Goal: Task Accomplishment & Management: Manage account settings

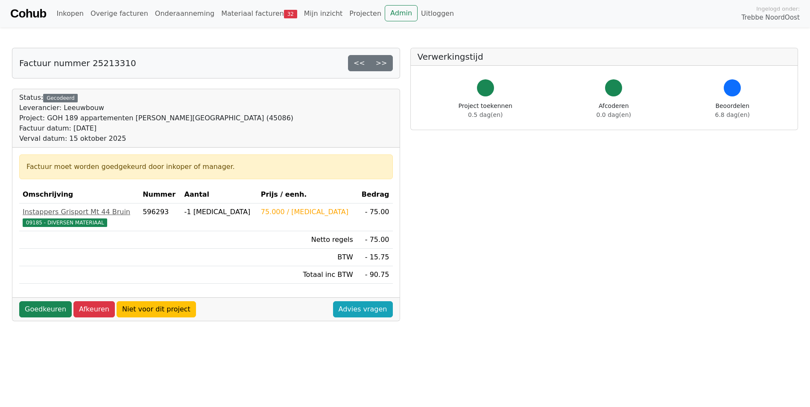
scroll to position [128, 0]
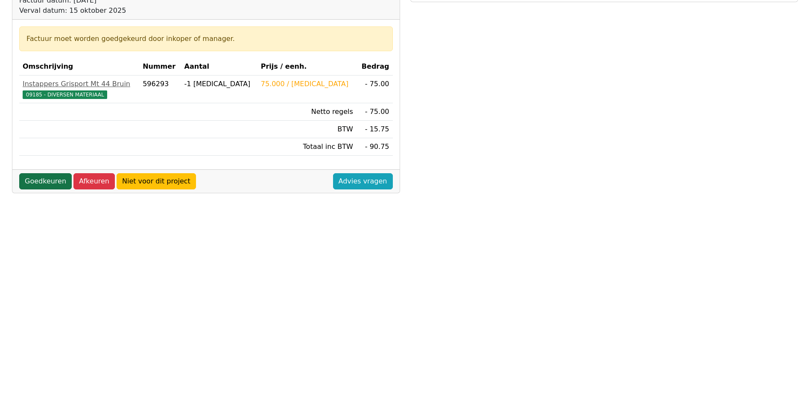
click at [45, 182] on link "Goedkeuren" at bounding box center [45, 181] width 53 height 16
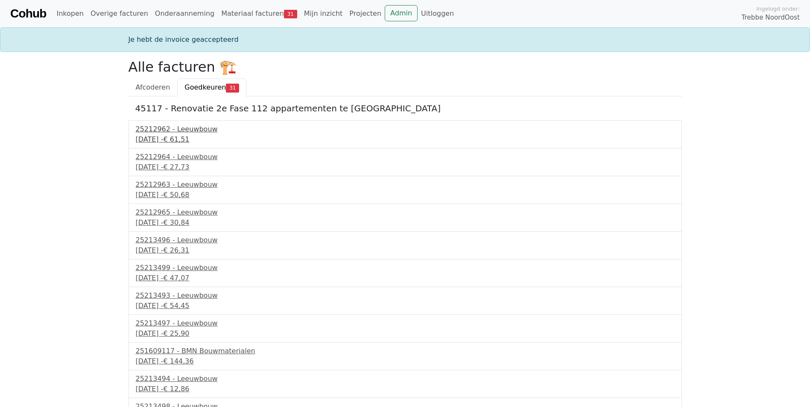
click at [161, 129] on div "25212962 - Leeuwbouw" at bounding box center [405, 129] width 539 height 10
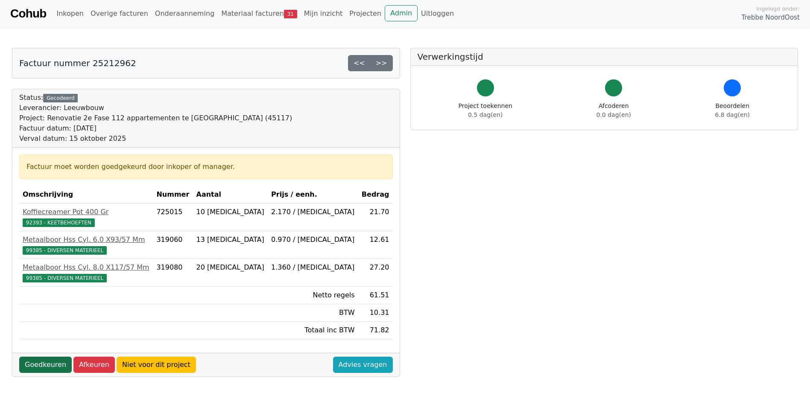
click at [45, 360] on link "Goedkeuren" at bounding box center [45, 365] width 53 height 16
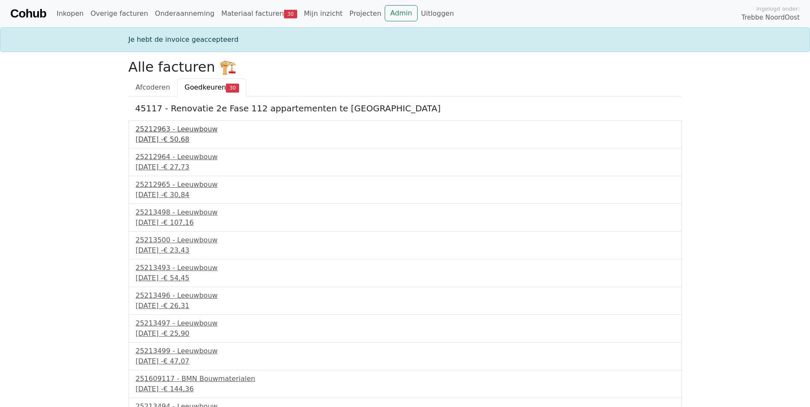
click at [147, 141] on div "15 september 2025 - € 50,68" at bounding box center [405, 140] width 539 height 10
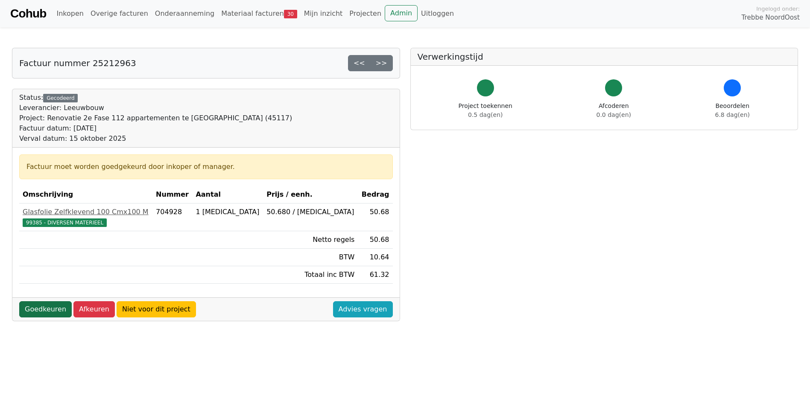
click at [33, 305] on link "Goedkeuren" at bounding box center [45, 310] width 53 height 16
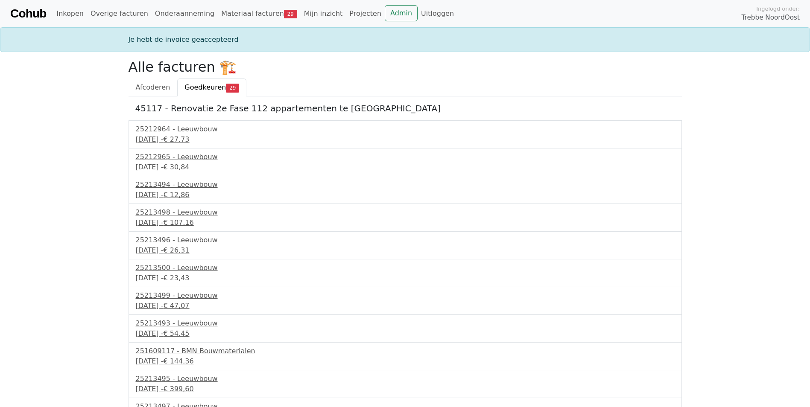
click at [161, 146] on div "25212964 - Leeuwbouw 15 september 2025 - € 27,73" at bounding box center [405, 134] width 553 height 28
click at [159, 138] on div "15 september 2025 - € 27,73" at bounding box center [405, 140] width 539 height 10
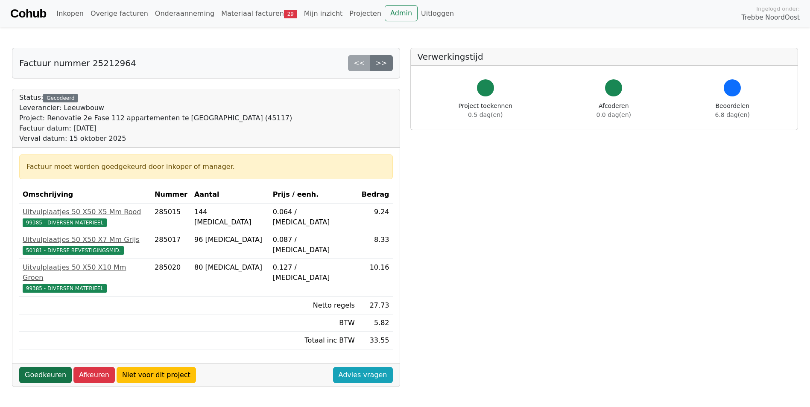
click at [49, 367] on link "Goedkeuren" at bounding box center [45, 375] width 53 height 16
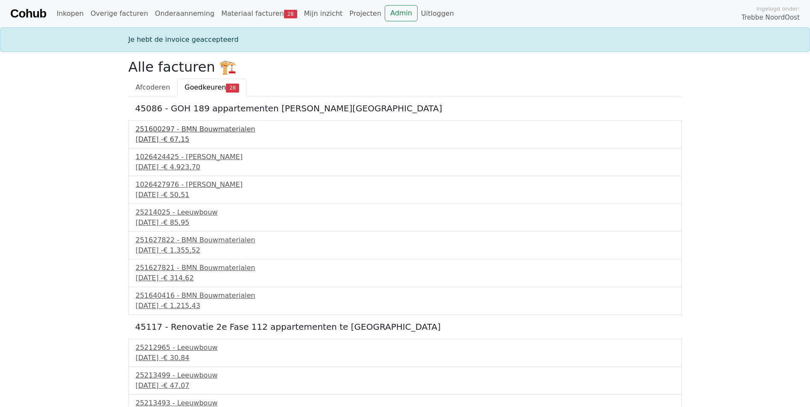
click at [165, 135] on div "15 september 2025 - € 67,15" at bounding box center [405, 140] width 539 height 10
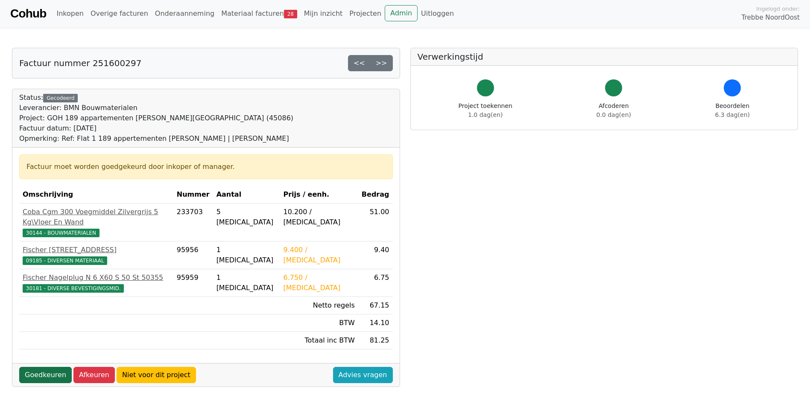
click at [36, 369] on link "Goedkeuren" at bounding box center [45, 375] width 53 height 16
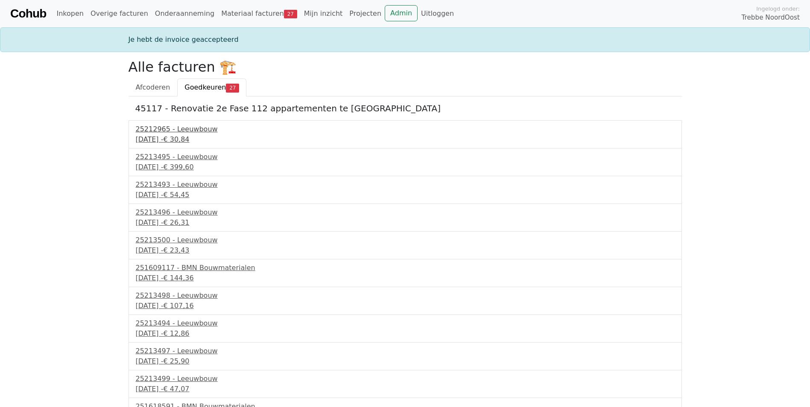
click at [152, 134] on div "25212965 - Leeuwbouw" at bounding box center [405, 129] width 539 height 10
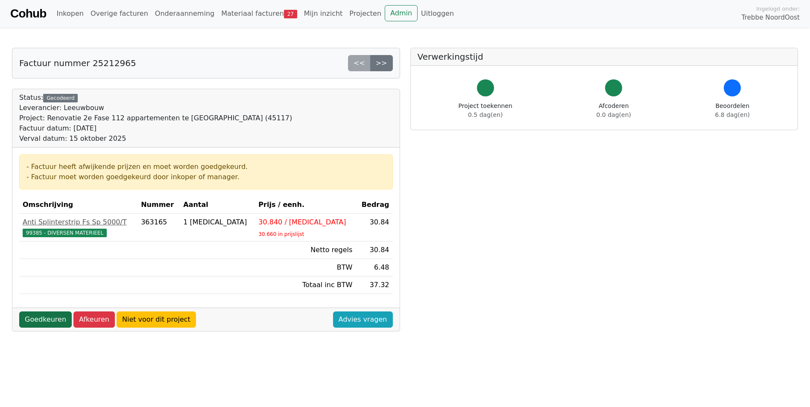
click at [34, 326] on link "Goedkeuren" at bounding box center [45, 320] width 53 height 16
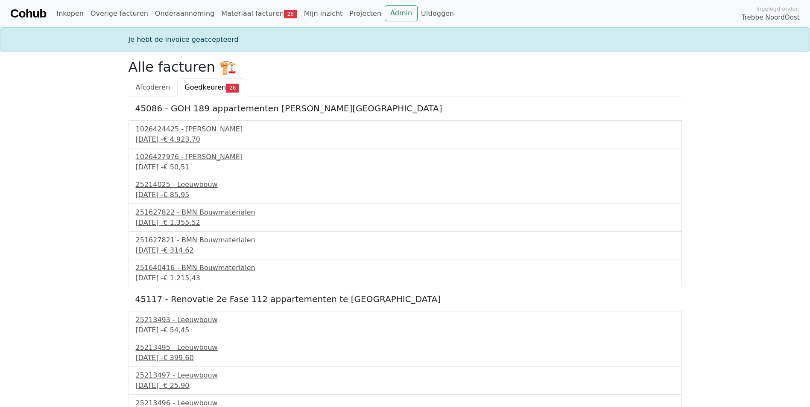
click at [174, 123] on div "1026424425 - Boels Verhuur 16 september 2025 - € 4.923,70" at bounding box center [405, 134] width 553 height 28
click at [171, 133] on div "1026424425 - Boels Verhuur" at bounding box center [405, 129] width 539 height 10
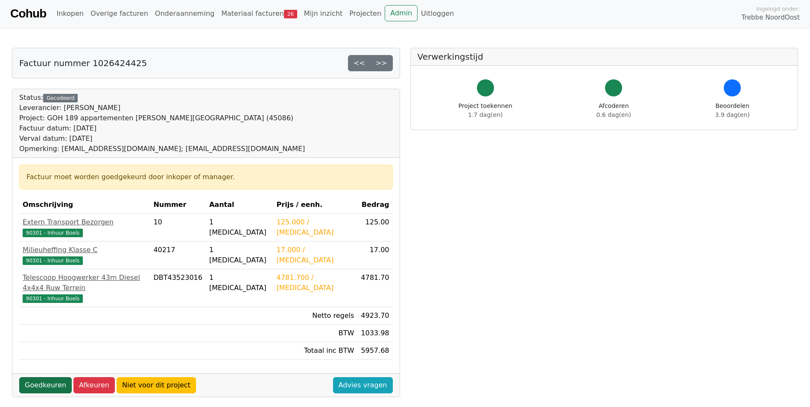
click at [25, 378] on link "Goedkeuren" at bounding box center [45, 386] width 53 height 16
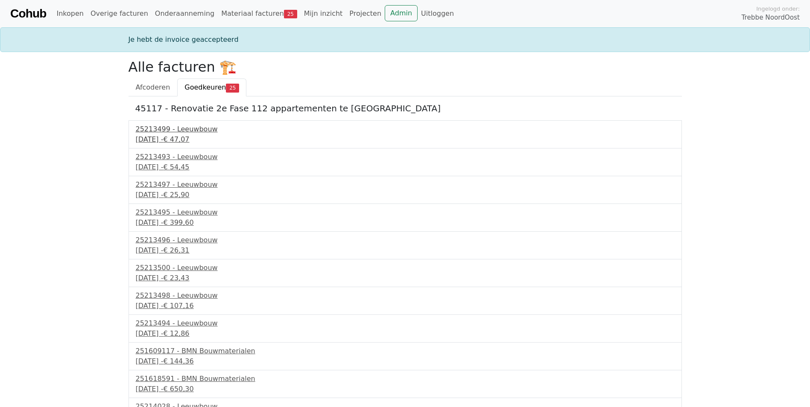
click at [171, 132] on div "25213499 - Leeuwbouw" at bounding box center [405, 129] width 539 height 10
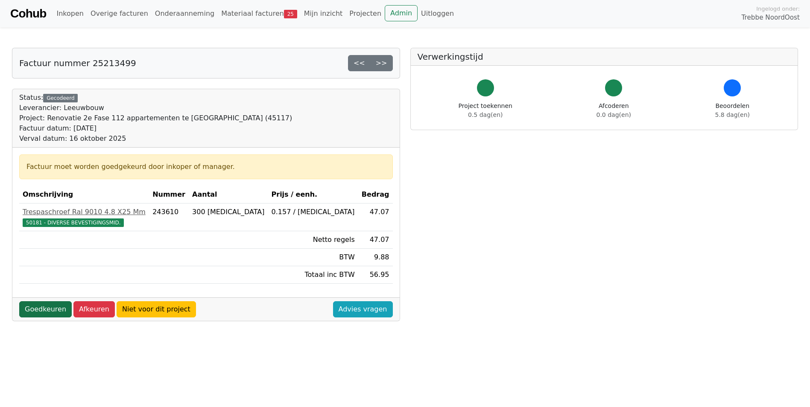
click at [47, 309] on link "Goedkeuren" at bounding box center [45, 310] width 53 height 16
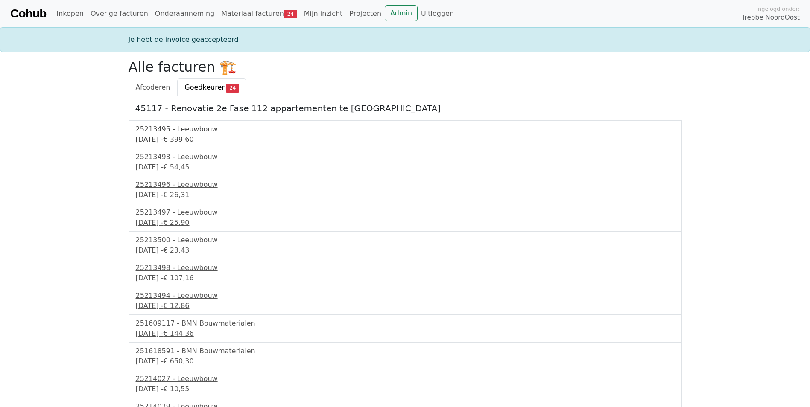
click at [181, 135] on div "[DATE] - € 399,60" at bounding box center [405, 140] width 539 height 10
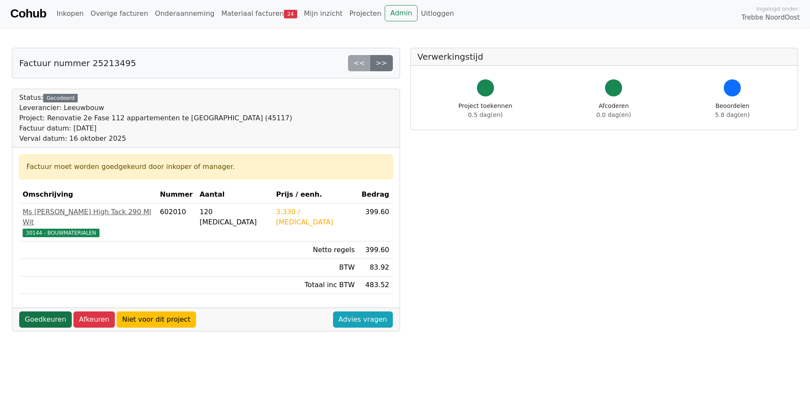
click at [49, 312] on link "Goedkeuren" at bounding box center [45, 320] width 53 height 16
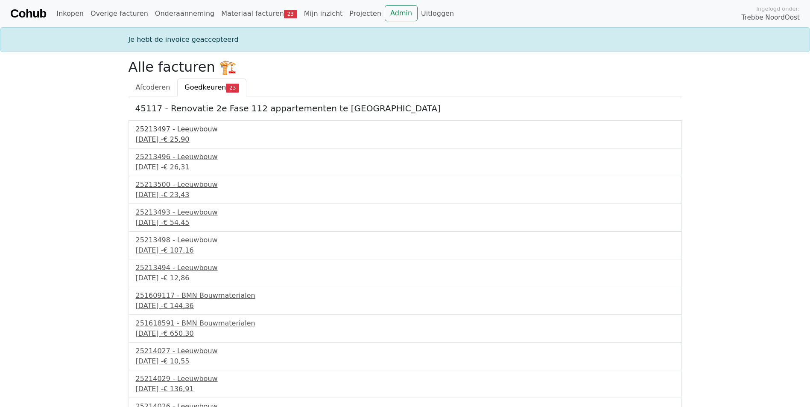
click at [190, 139] on div "16 september 2025 - € 25,90" at bounding box center [405, 140] width 539 height 10
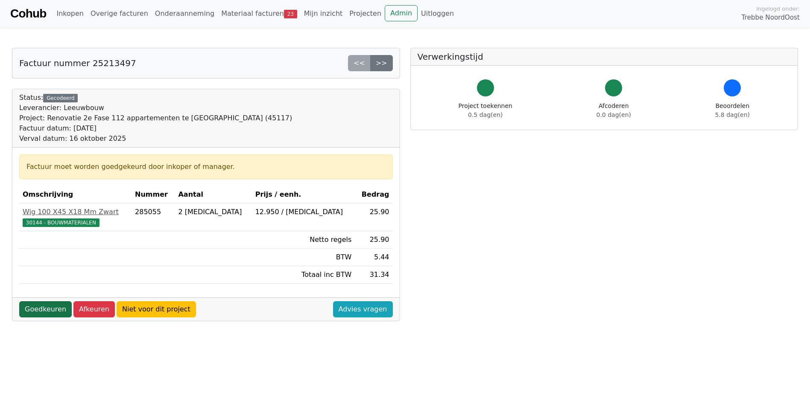
click at [48, 307] on link "Goedkeuren" at bounding box center [45, 310] width 53 height 16
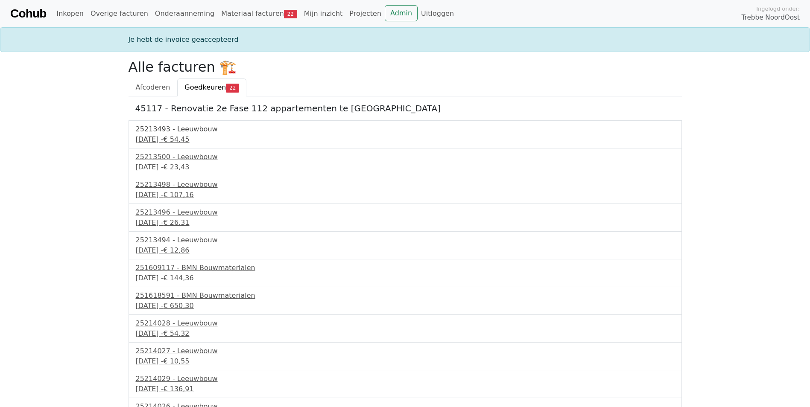
click at [185, 139] on div "16 september 2025 - € 54,45" at bounding box center [405, 140] width 539 height 10
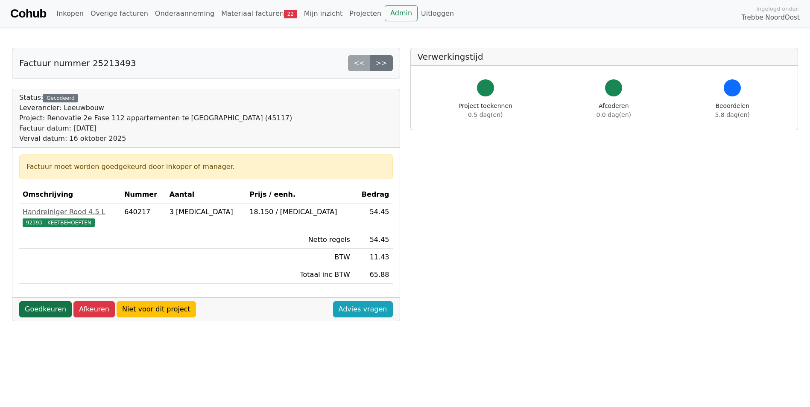
click at [39, 313] on link "Goedkeuren" at bounding box center [45, 310] width 53 height 16
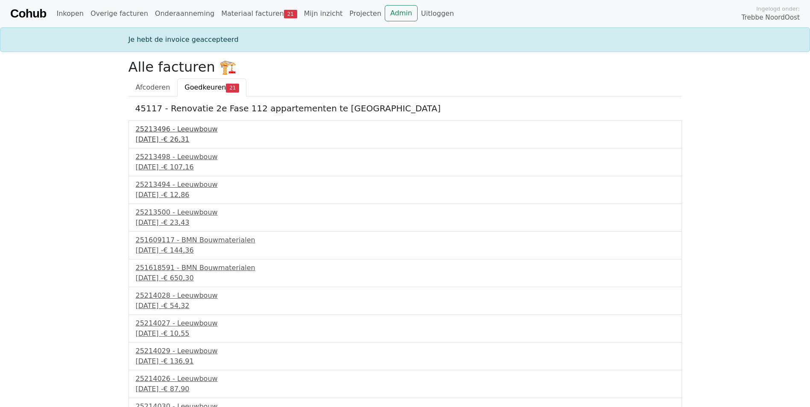
click at [162, 133] on div "25213496 - Leeuwbouw" at bounding box center [405, 129] width 539 height 10
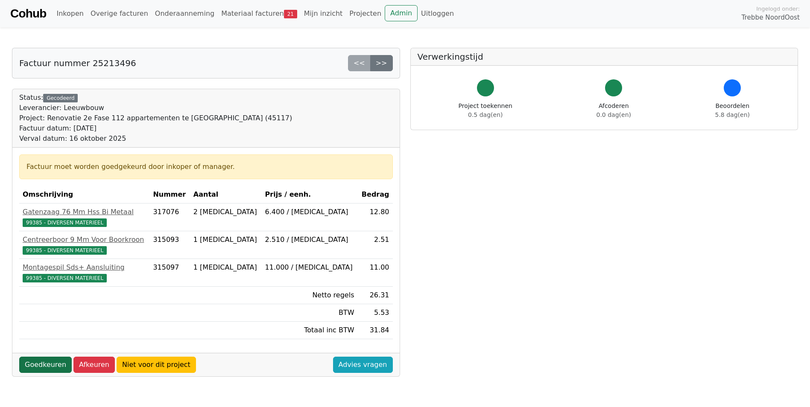
click at [44, 366] on link "Goedkeuren" at bounding box center [45, 365] width 53 height 16
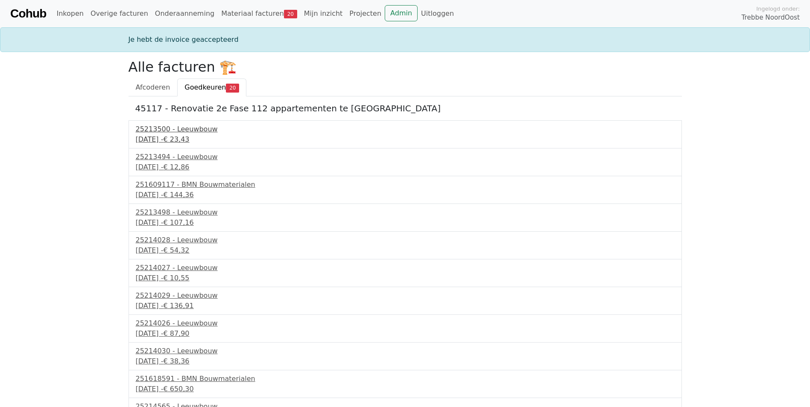
click at [189, 141] on div "16 september 2025 - € 23,43" at bounding box center [405, 140] width 539 height 10
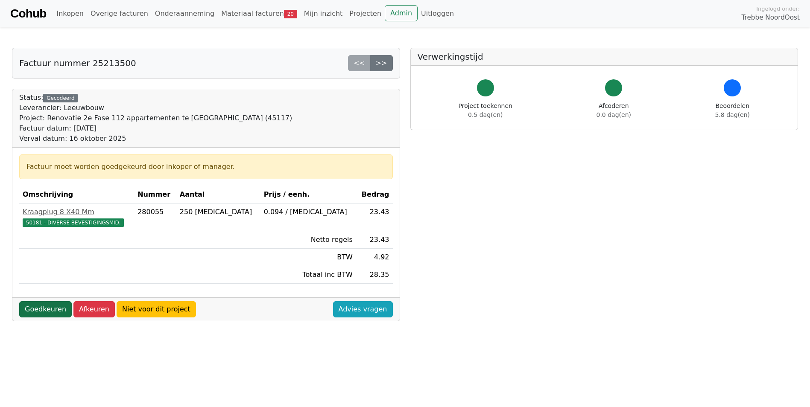
click at [43, 307] on link "Goedkeuren" at bounding box center [45, 310] width 53 height 16
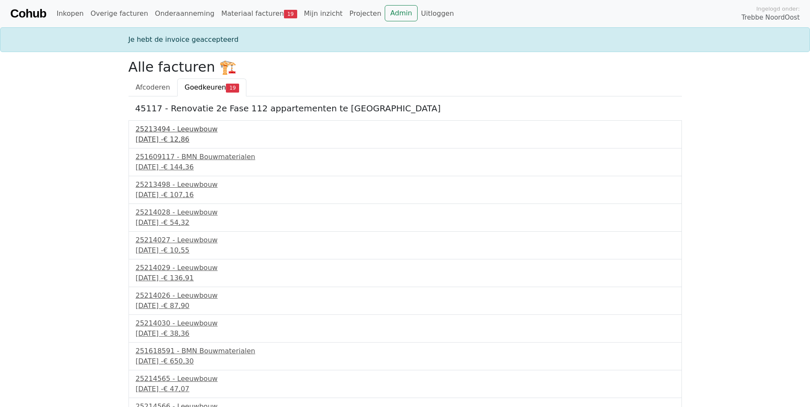
click at [171, 132] on div "25213494 - Leeuwbouw" at bounding box center [405, 129] width 539 height 10
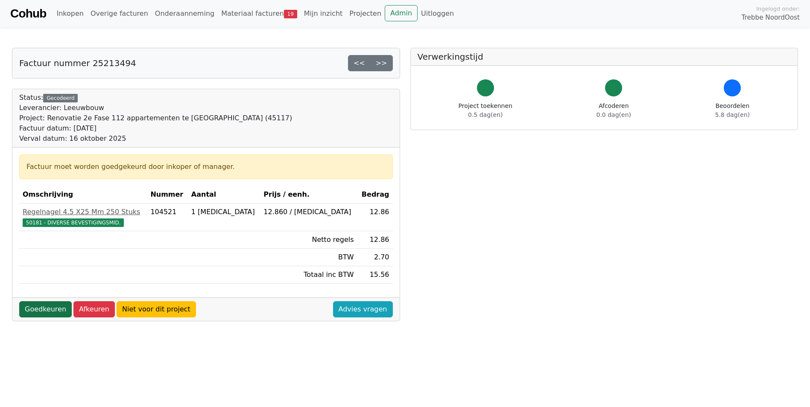
click at [34, 306] on link "Goedkeuren" at bounding box center [45, 310] width 53 height 16
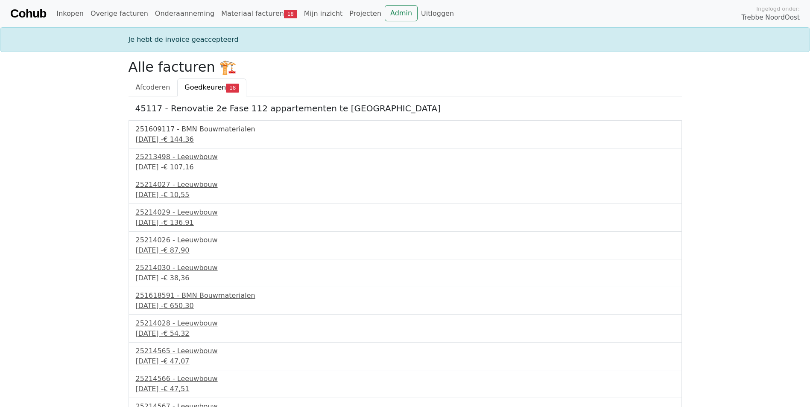
click at [149, 135] on div "16 september 2025 - € 144,36" at bounding box center [405, 140] width 539 height 10
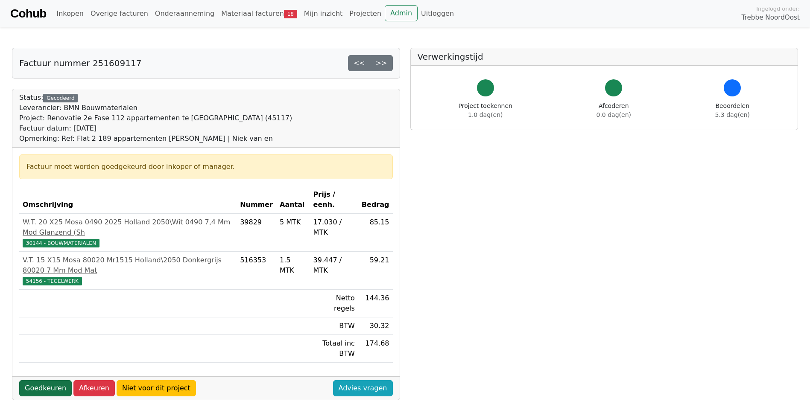
click at [46, 381] on link "Goedkeuren" at bounding box center [45, 389] width 53 height 16
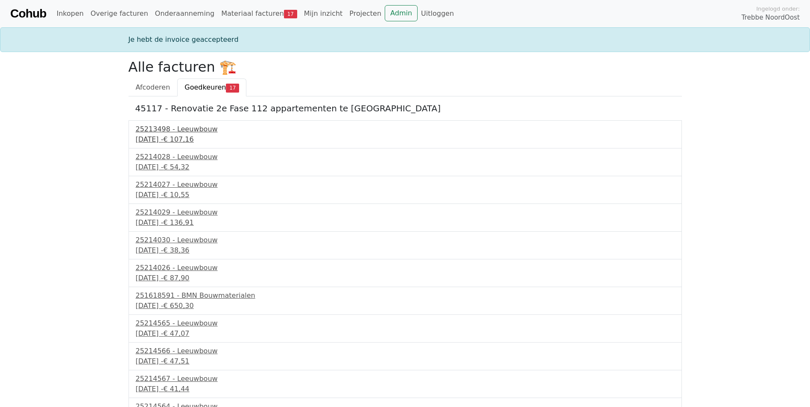
click at [184, 142] on div "[DATE] - € 107,16" at bounding box center [405, 140] width 539 height 10
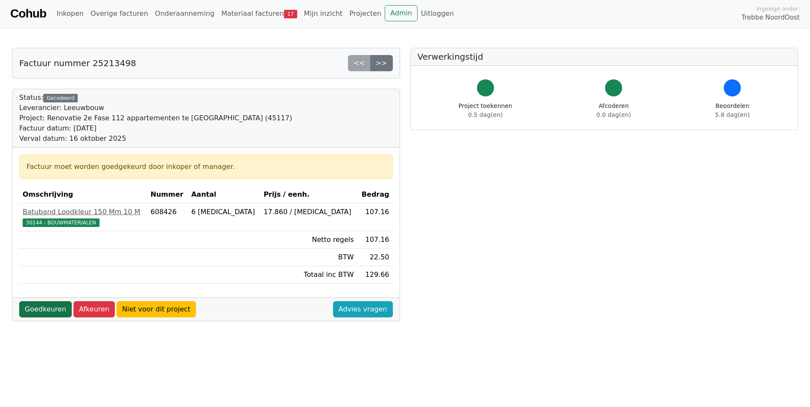
click at [36, 306] on link "Goedkeuren" at bounding box center [45, 310] width 53 height 16
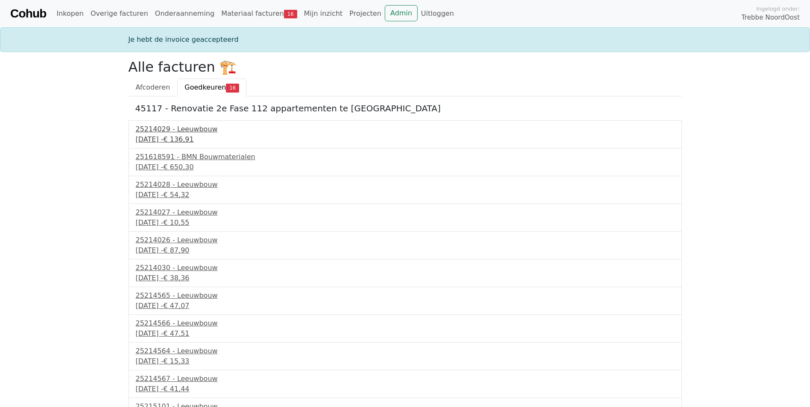
click at [178, 131] on div "25214029 - Leeuwbouw" at bounding box center [405, 129] width 539 height 10
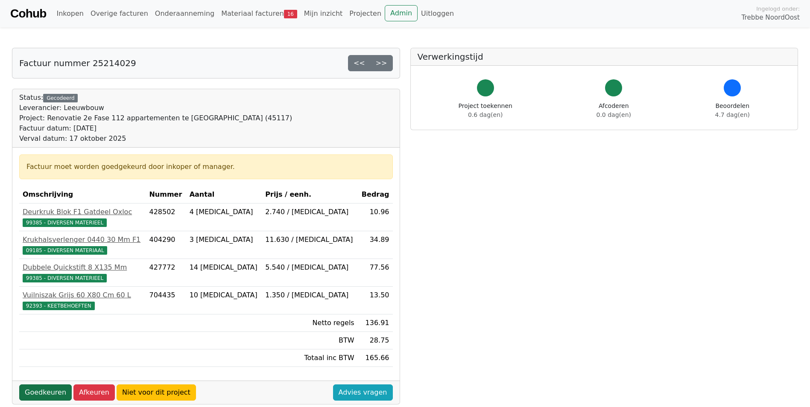
click at [48, 392] on link "Goedkeuren" at bounding box center [45, 393] width 53 height 16
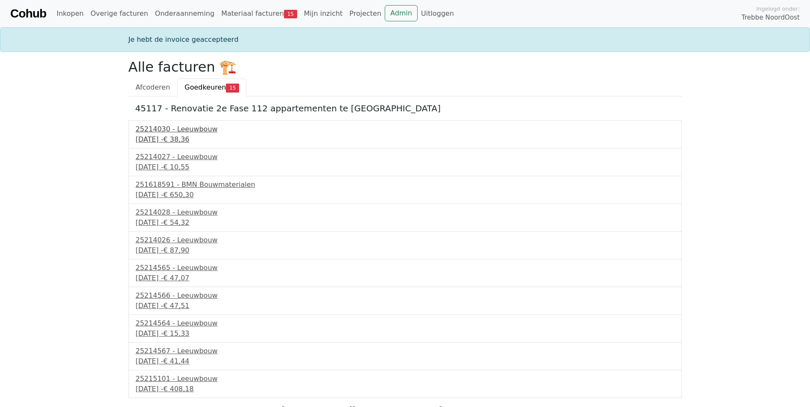
click at [165, 139] on div "[DATE] - € 38,36" at bounding box center [405, 140] width 539 height 10
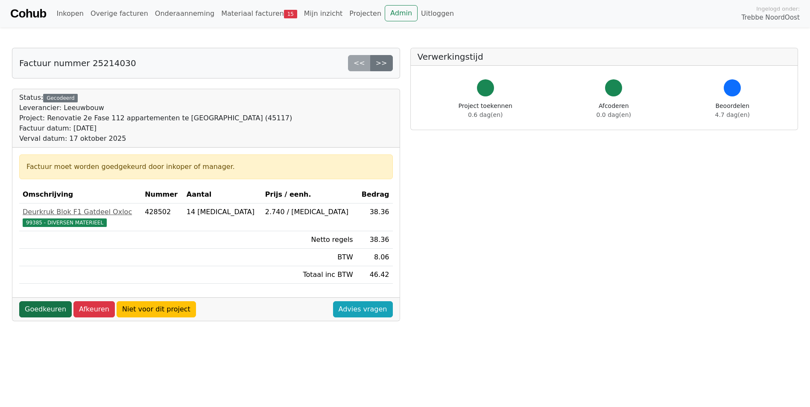
click at [41, 307] on link "Goedkeuren" at bounding box center [45, 310] width 53 height 16
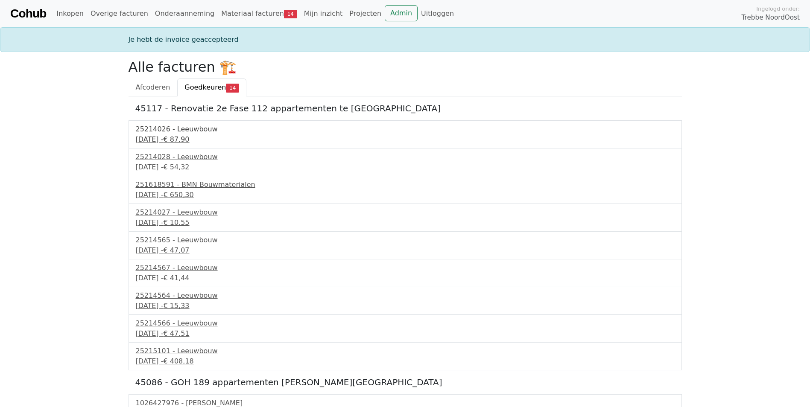
click at [177, 130] on div "25214026 - Leeuwbouw" at bounding box center [405, 129] width 539 height 10
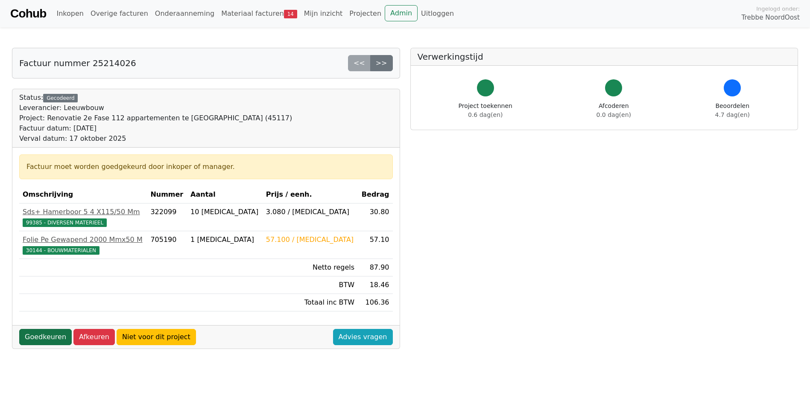
click at [59, 336] on link "Goedkeuren" at bounding box center [45, 337] width 53 height 16
